Goal: Transaction & Acquisition: Purchase product/service

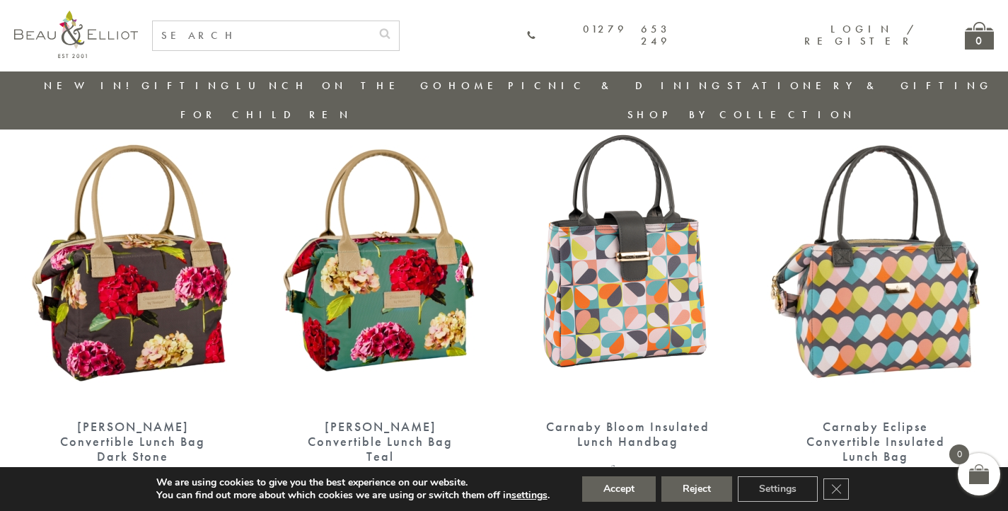
scroll to position [540, 0]
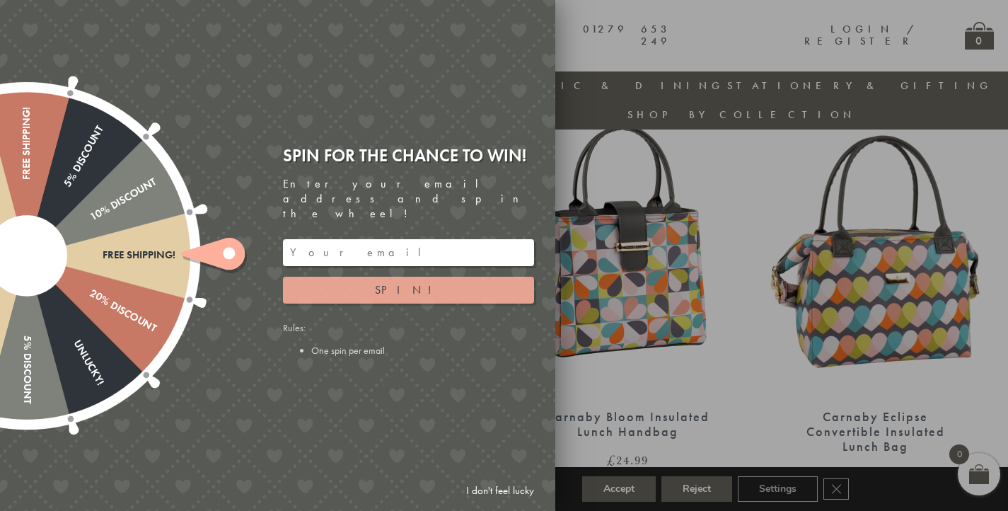
click at [366, 284] on button "Spin!" at bounding box center [408, 290] width 251 height 27
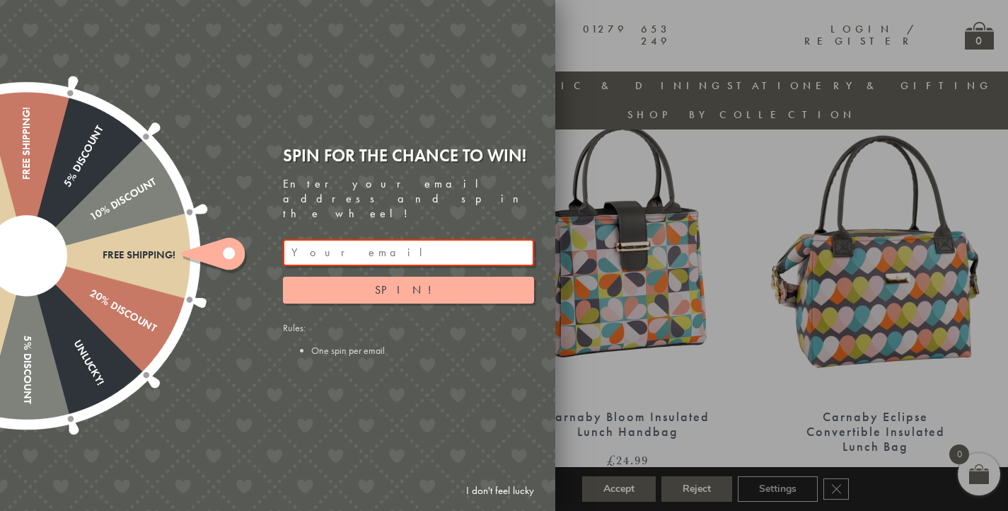
click at [493, 489] on link "I don't feel lucky" at bounding box center [500, 490] width 82 height 26
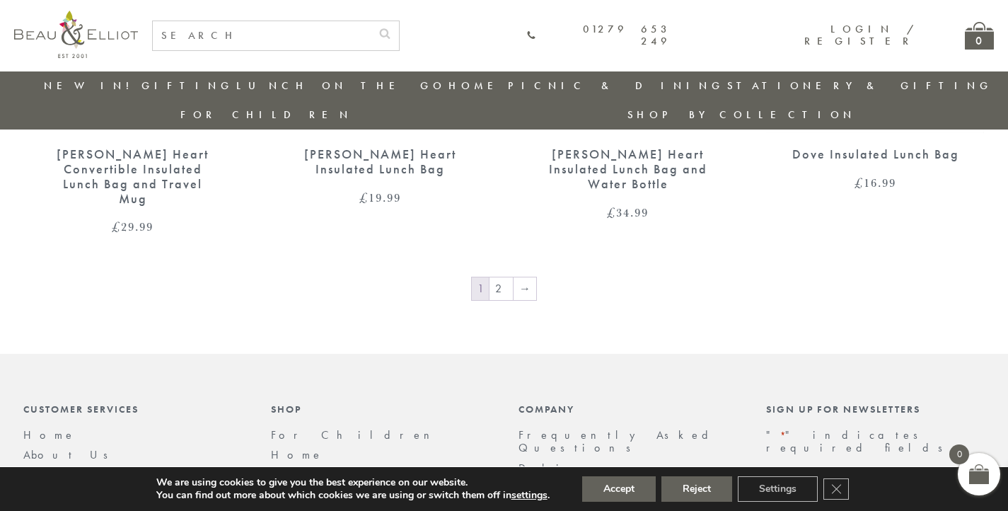
scroll to position [2518, 0]
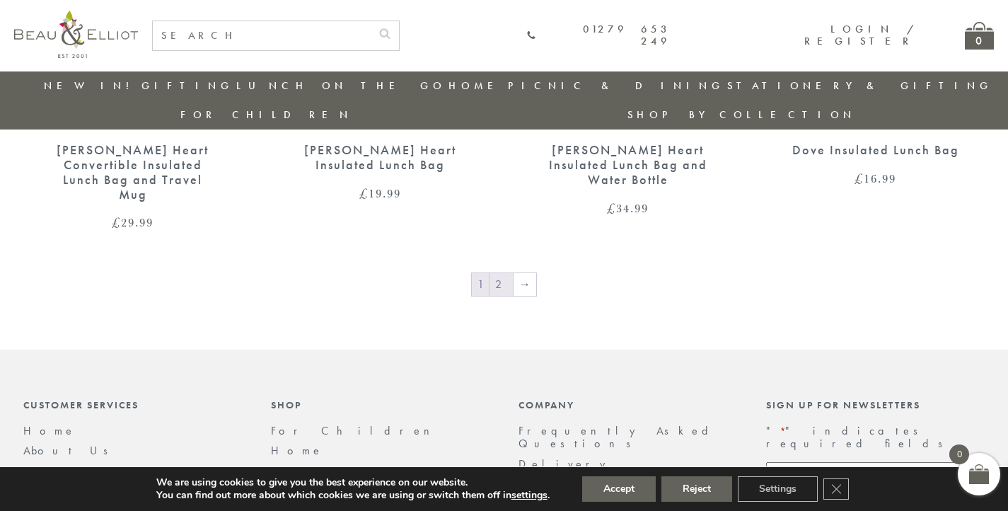
click at [504, 273] on link "2" at bounding box center [500, 284] width 23 height 23
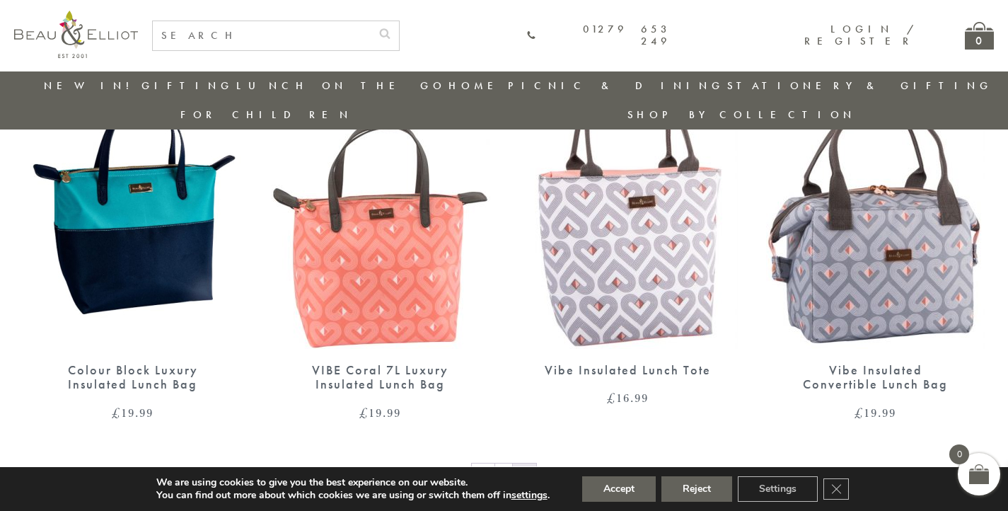
scroll to position [1012, 0]
click at [167, 363] on div "Colour Block Luxury Insulated Lunch Bag" at bounding box center [133, 377] width 170 height 29
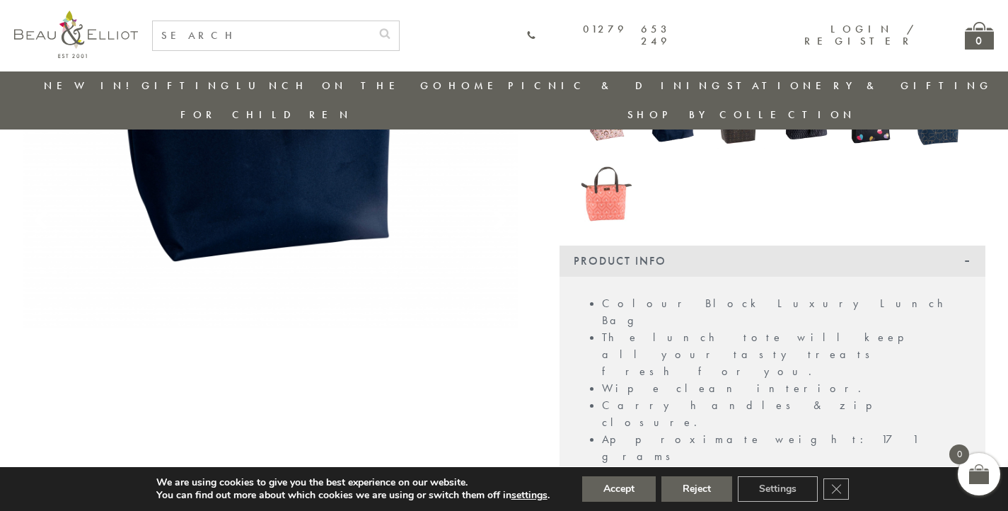
scroll to position [349, 0]
